Goal: Find specific page/section: Find specific page/section

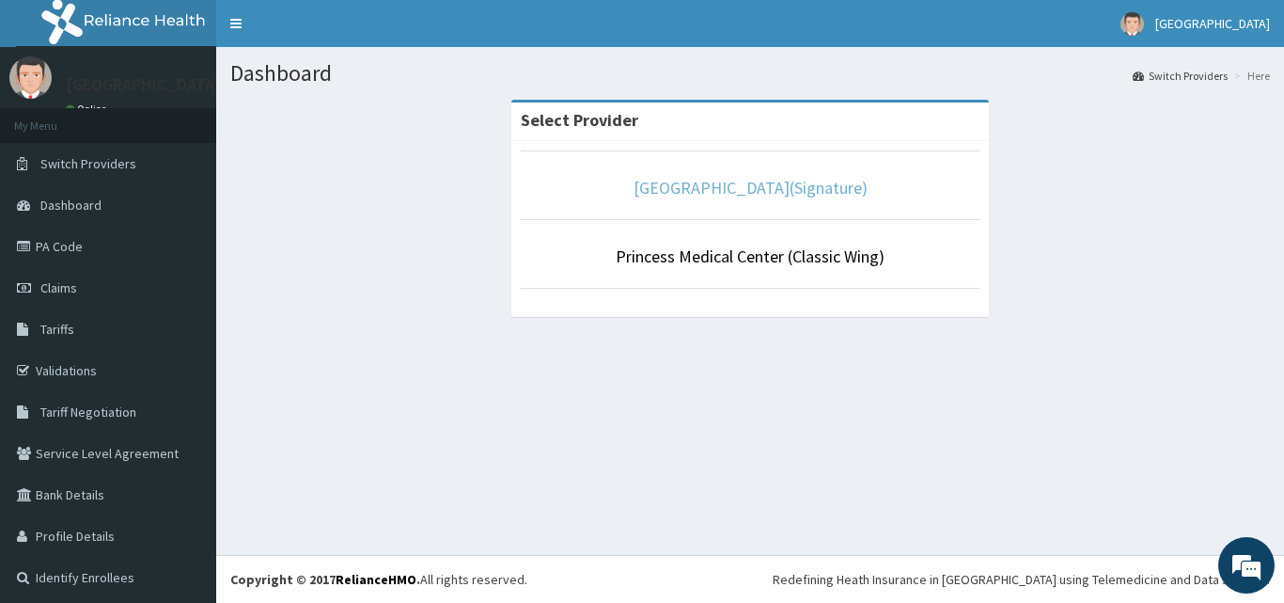
click at [677, 189] on link "[GEOGRAPHIC_DATA](Signature)" at bounding box center [751, 188] width 234 height 22
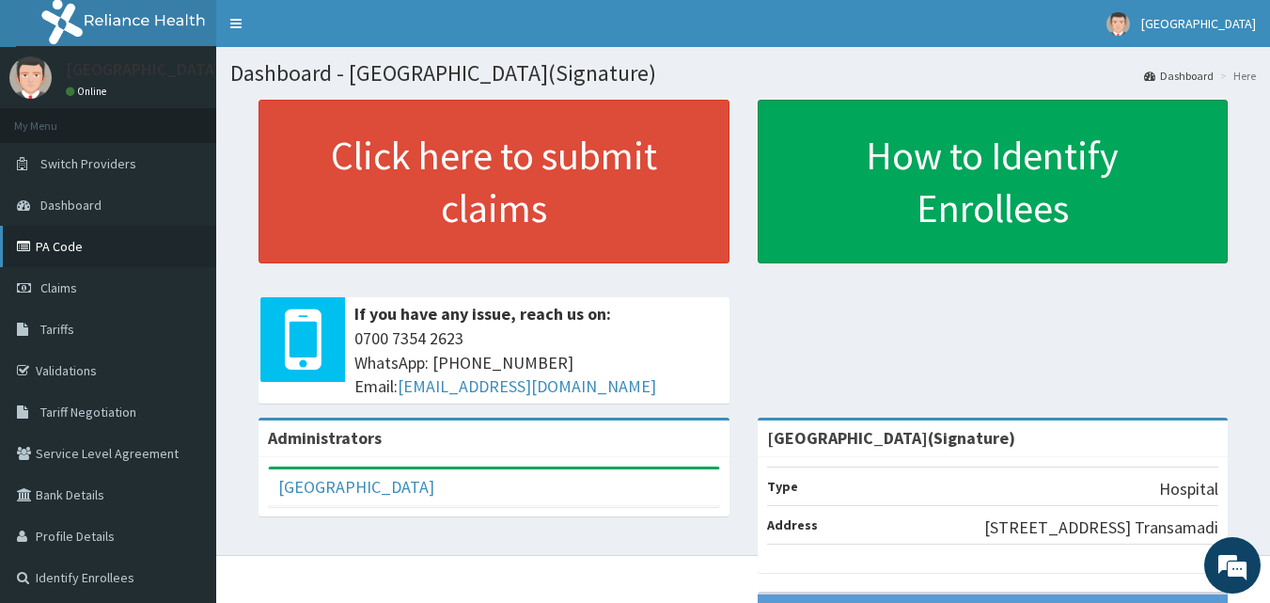
click at [102, 248] on link "PA Code" at bounding box center [108, 246] width 216 height 41
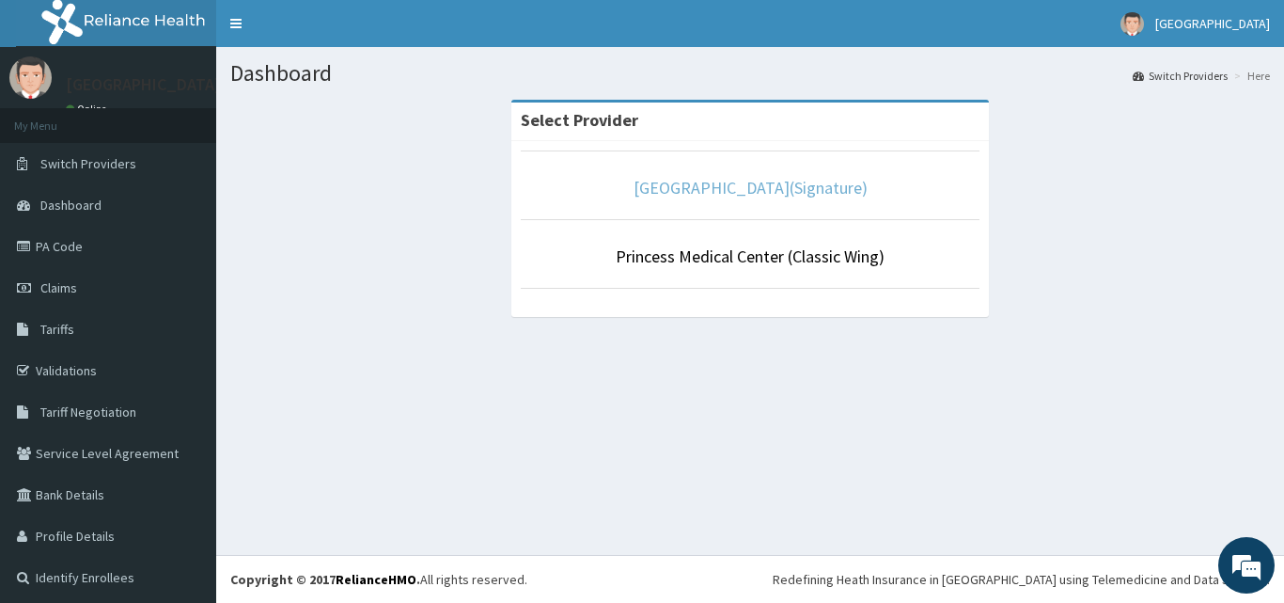
click at [792, 185] on link "[GEOGRAPHIC_DATA](Signature)" at bounding box center [751, 188] width 234 height 22
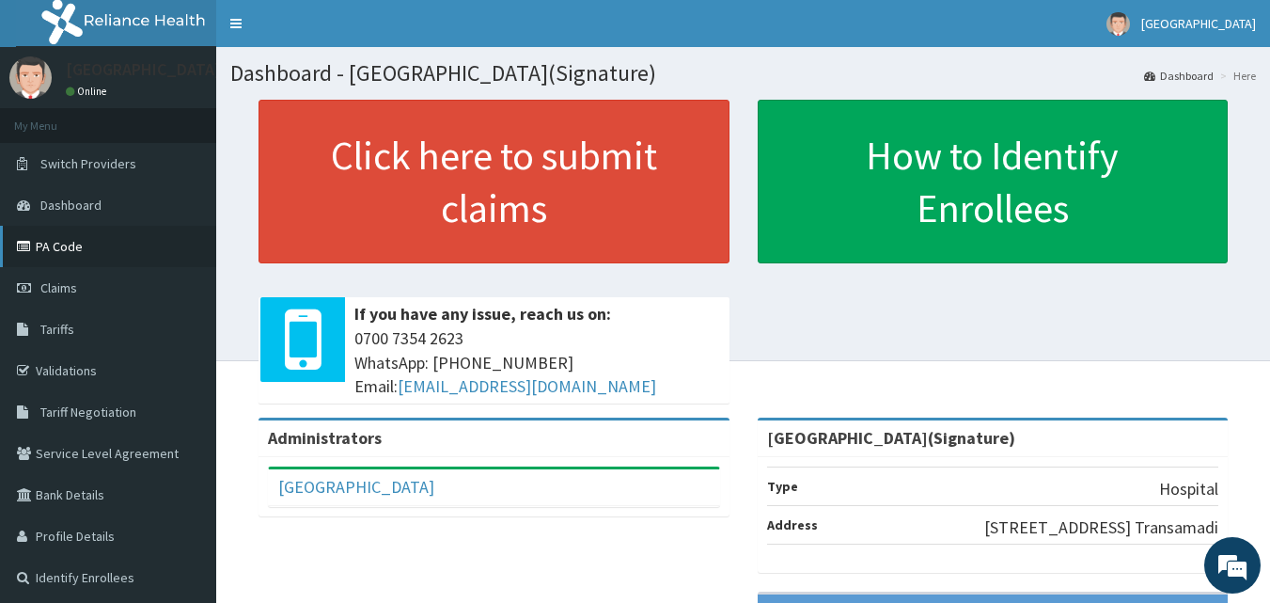
click at [65, 249] on link "PA Code" at bounding box center [108, 246] width 216 height 41
